Goal: Information Seeking & Learning: Stay updated

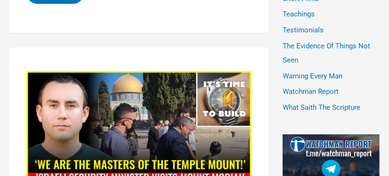
scroll to position [851, 0]
